Goal: Transaction & Acquisition: Purchase product/service

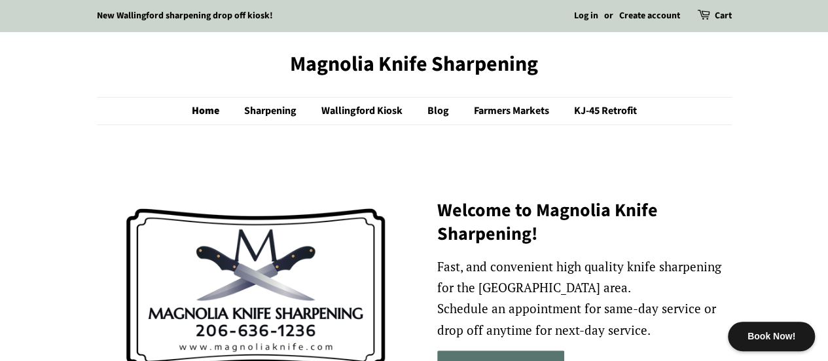
click at [609, 113] on link "KJ-45 Retrofit" at bounding box center [600, 111] width 73 height 27
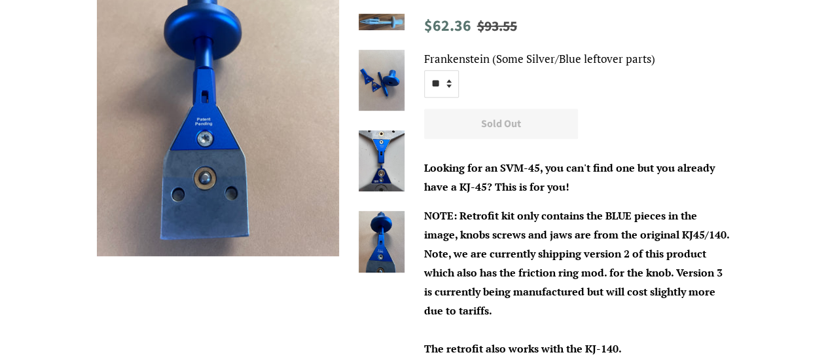
scroll to position [262, 0]
